Goal: Subscribe to service/newsletter

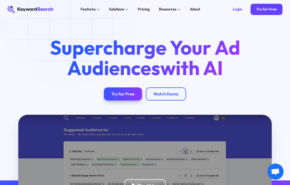
click at [267, 9] on div "Try for Free" at bounding box center [266, 9] width 21 height 5
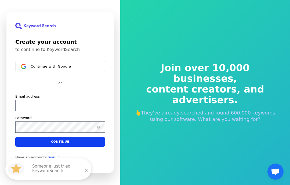
click at [37, 67] on span "Continue with Google" at bounding box center [51, 67] width 40 height 4
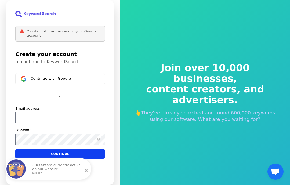
click at [41, 79] on span "Continue with Google" at bounding box center [51, 79] width 40 height 4
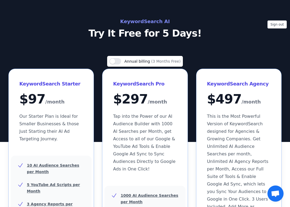
click at [279, 25] on button "Sign out" at bounding box center [277, 24] width 19 height 8
